Goal: Download file/media

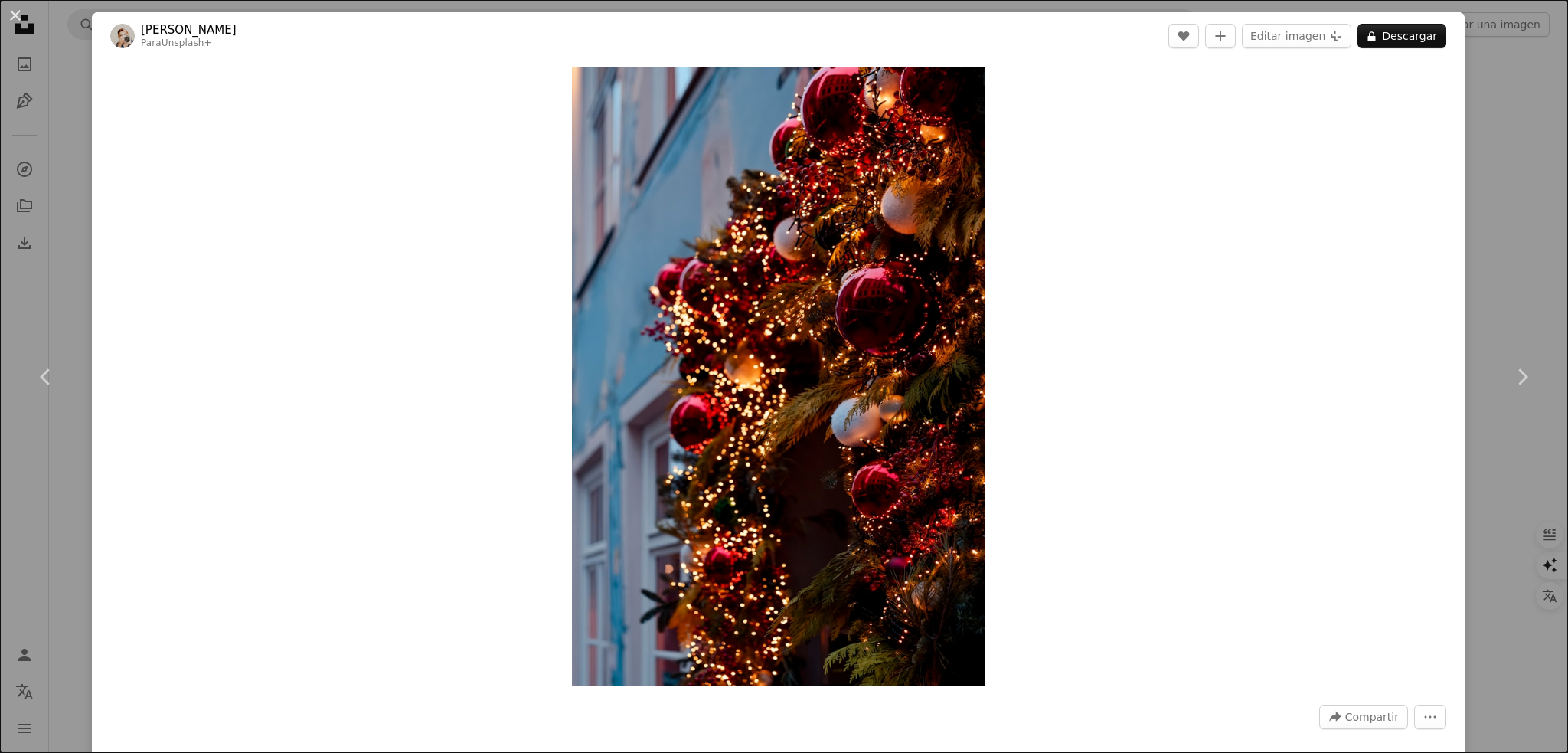
scroll to position [1532, 0]
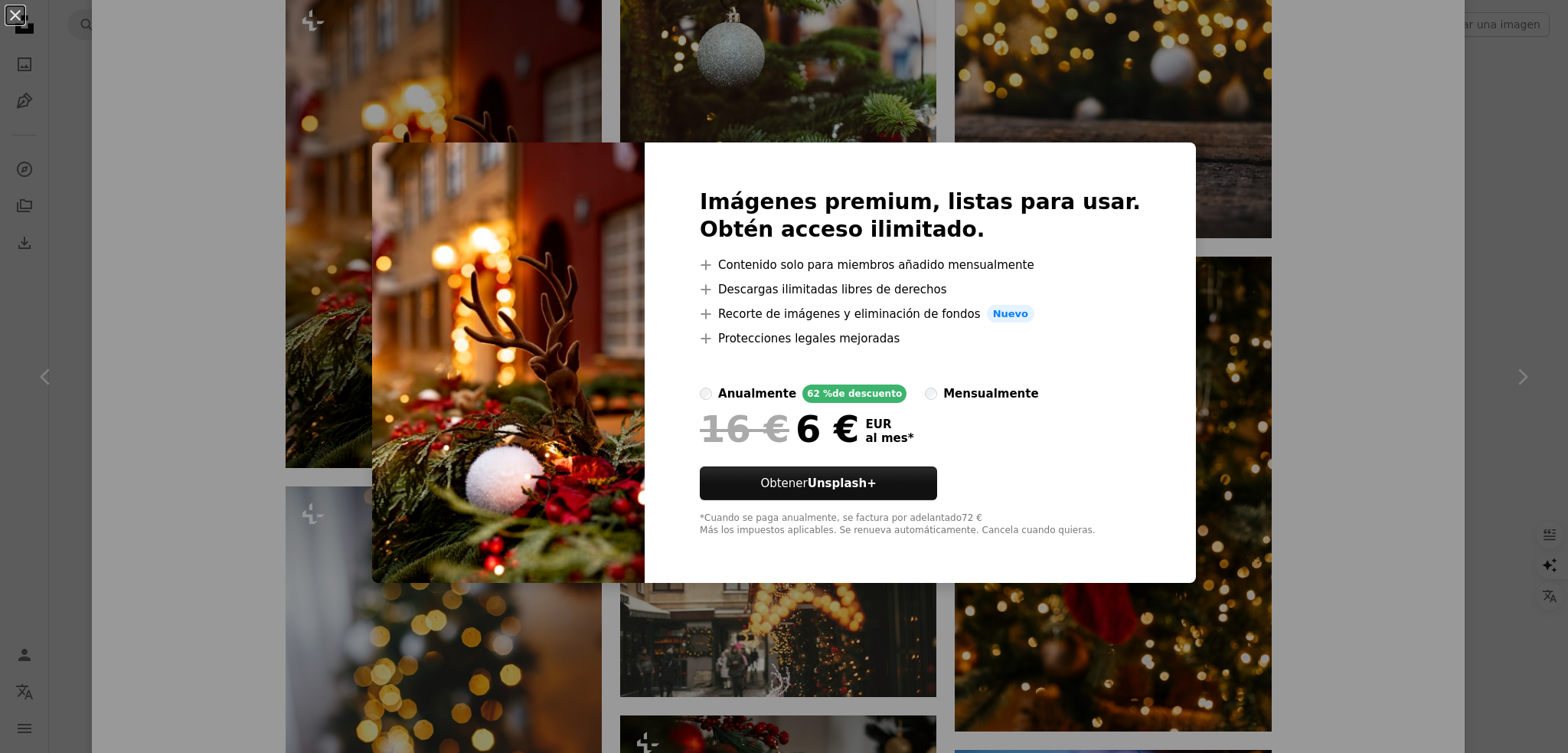
click at [1297, 196] on div "An X shape Imágenes premium, listas para usar. Obtén acceso ilimitado. A plus s…" at bounding box center [784, 376] width 1568 height 753
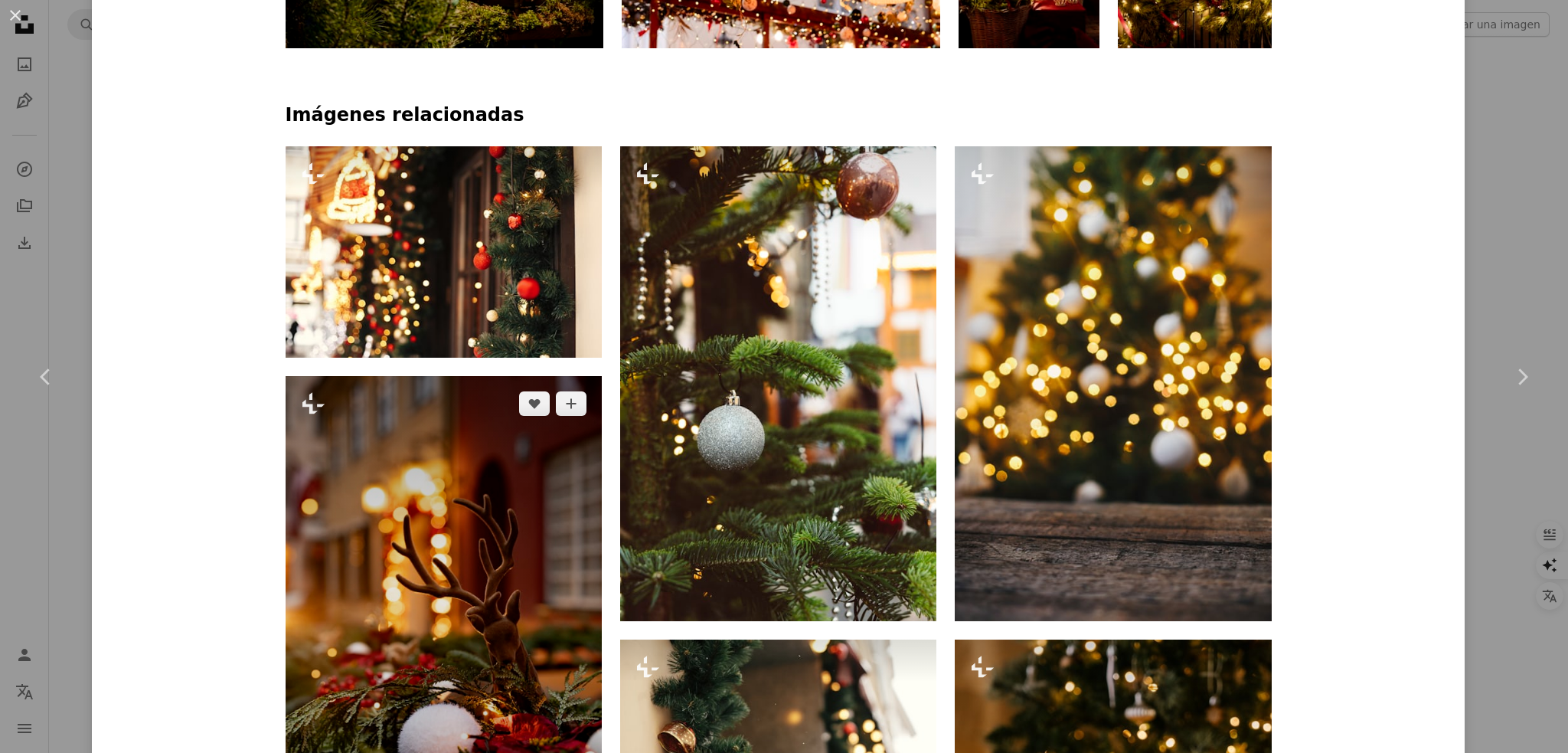
scroll to position [1404, 0]
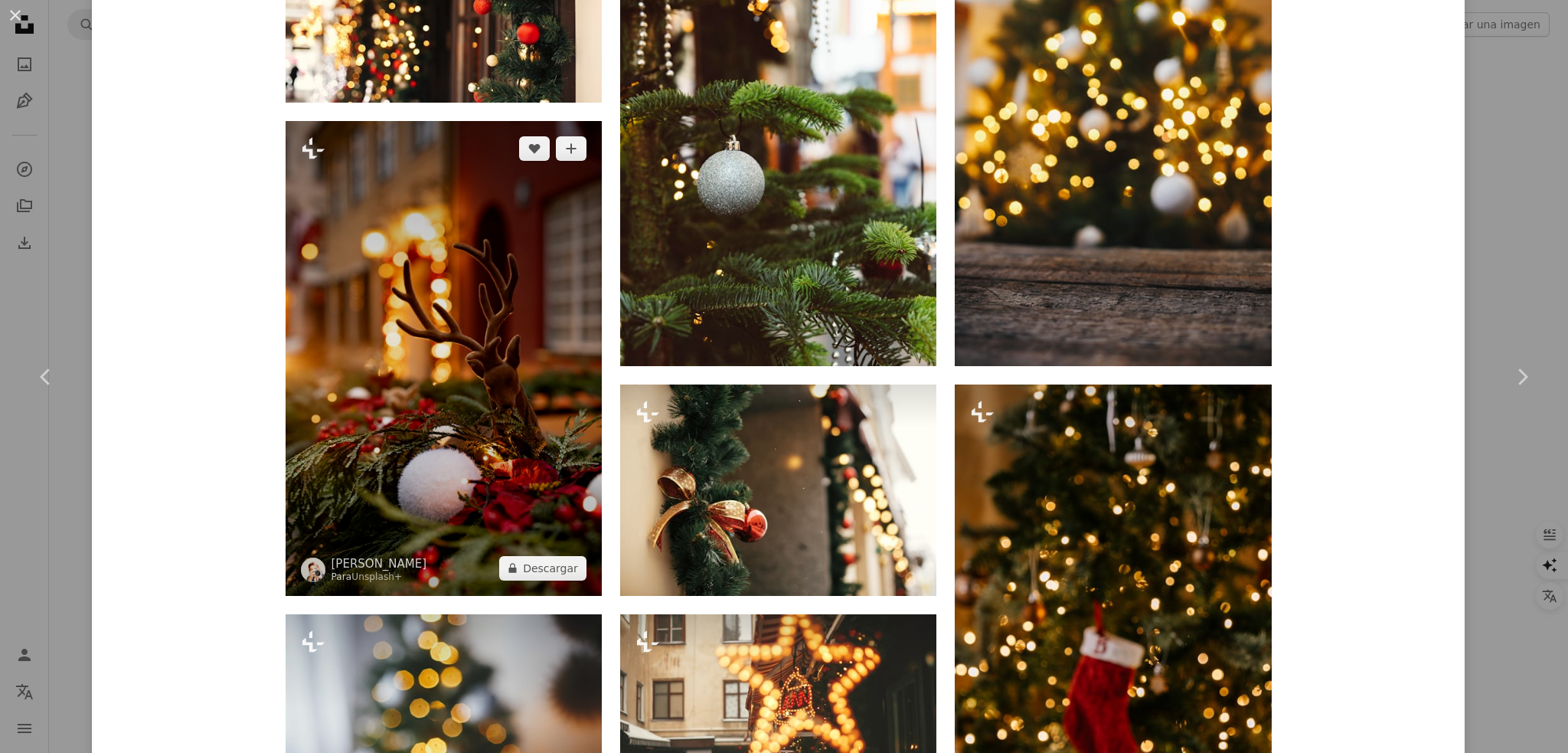
click at [484, 388] on img at bounding box center [443, 358] width 316 height 475
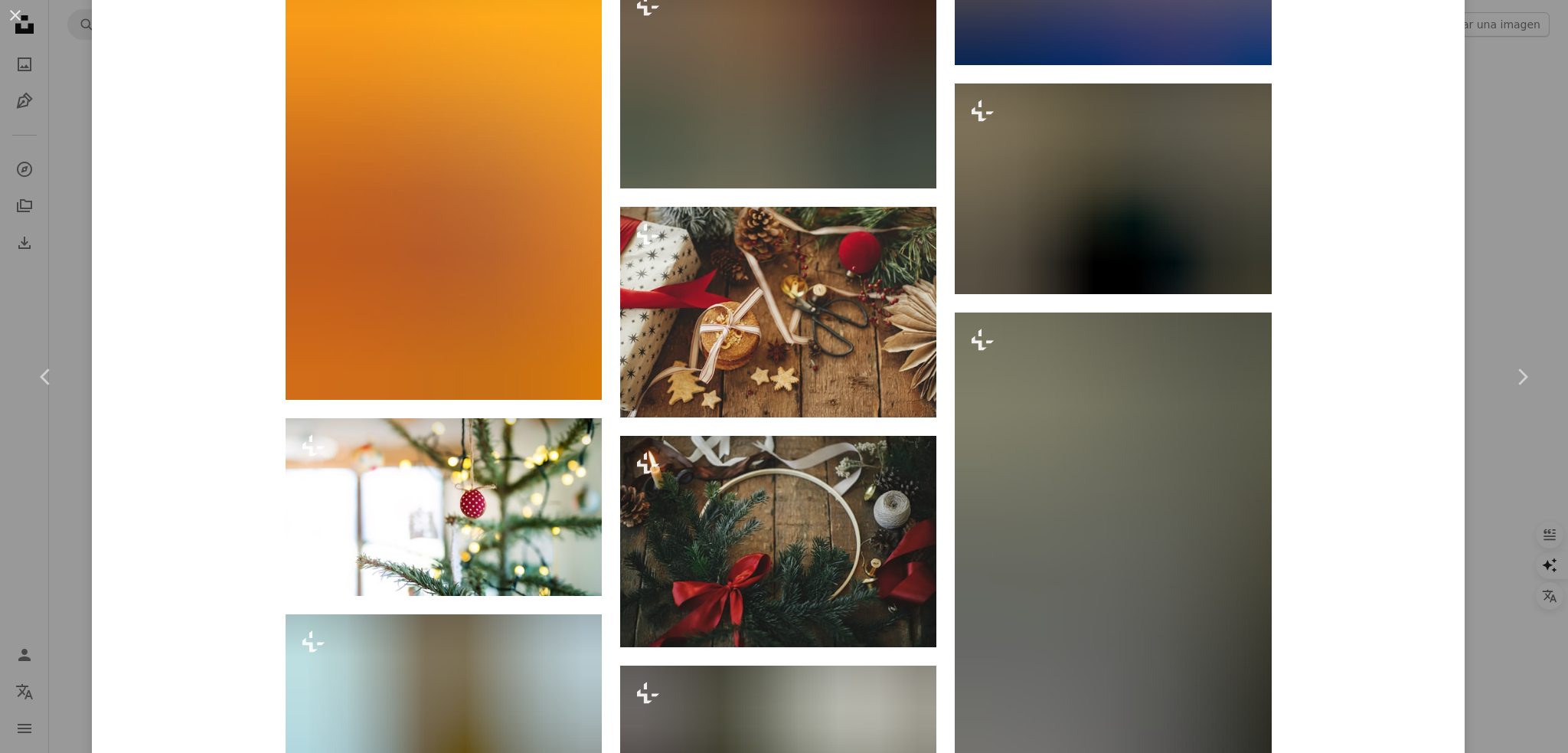
scroll to position [13460, 0]
